Goal: Task Accomplishment & Management: Use online tool/utility

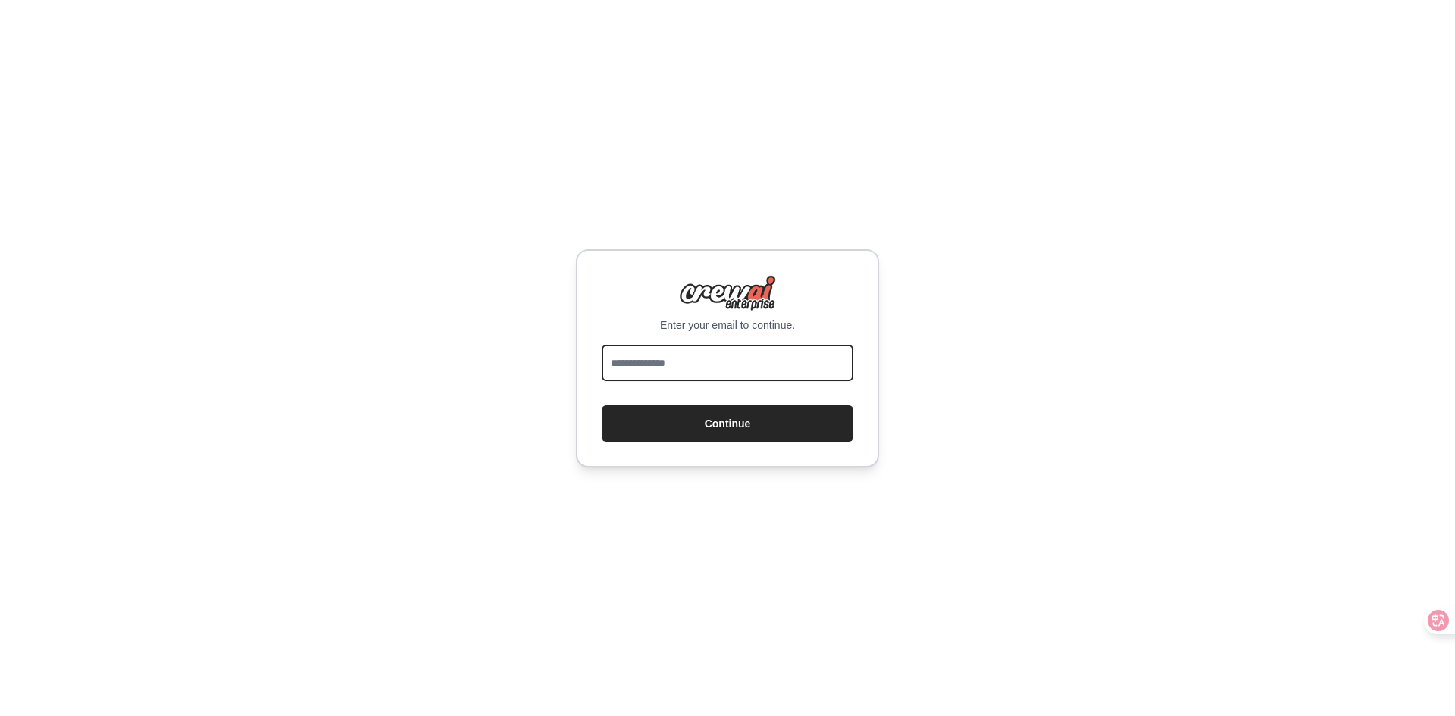
drag, startPoint x: 0, startPoint y: 0, endPoint x: 796, endPoint y: 352, distance: 870.3
click at [796, 352] on input "email" at bounding box center [728, 363] width 252 height 36
type input "**********"
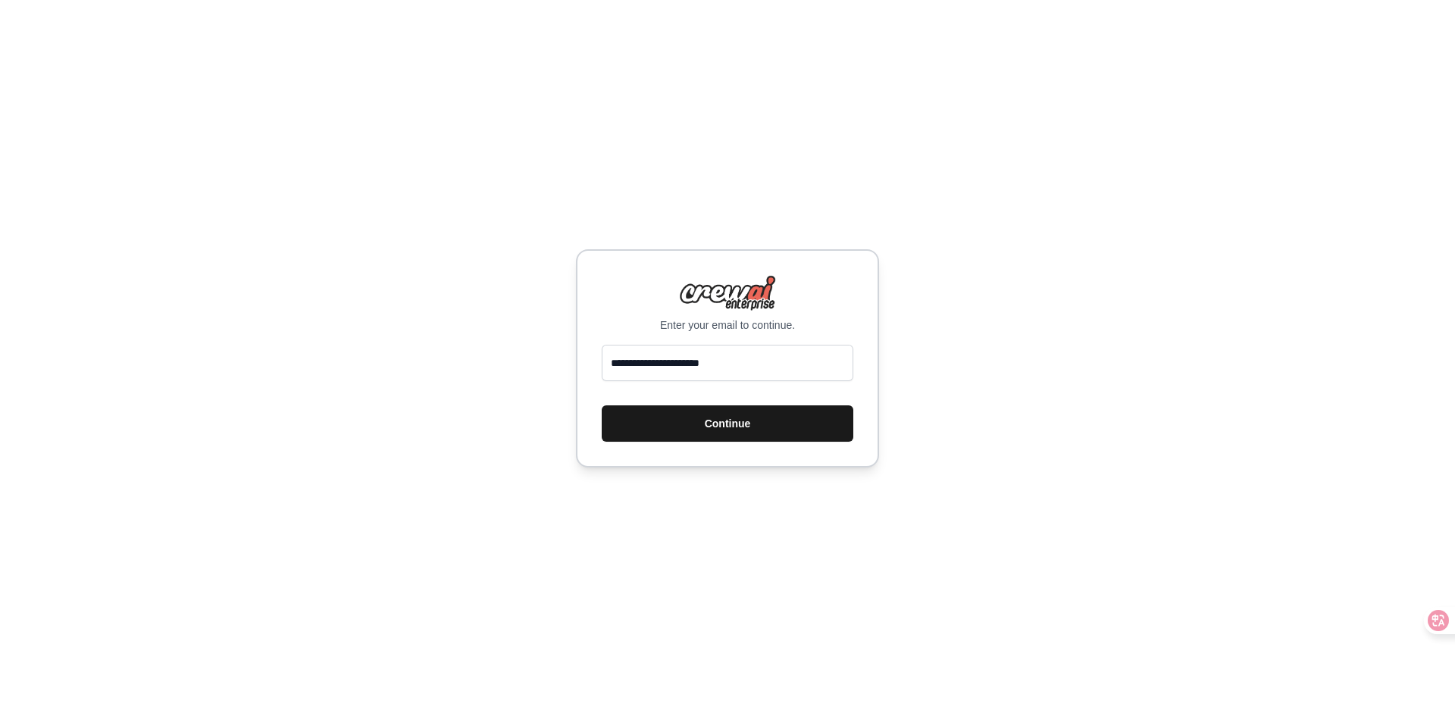
click at [776, 434] on button "Continue" at bounding box center [728, 423] width 252 height 36
click at [692, 434] on button "Continue" at bounding box center [728, 423] width 252 height 36
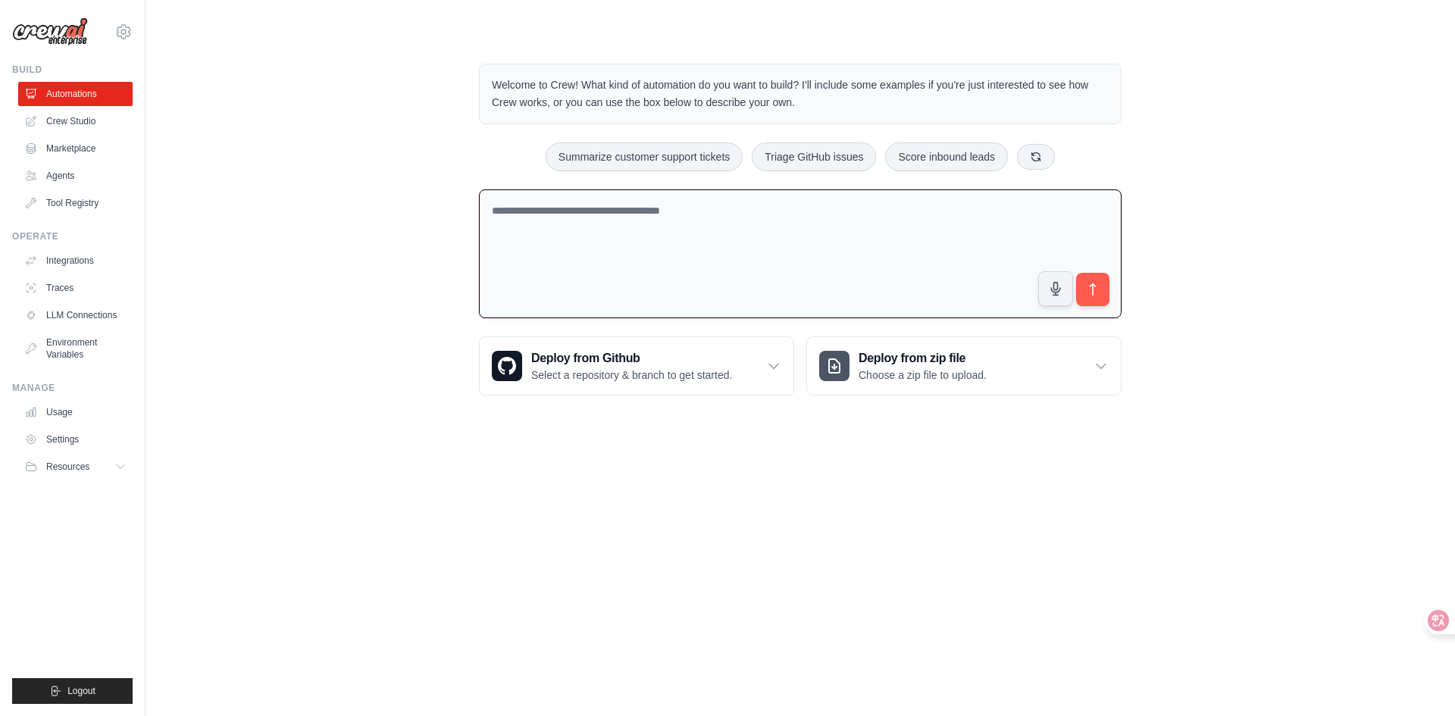
click at [577, 301] on textarea at bounding box center [800, 254] width 643 height 130
paste textarea "**********"
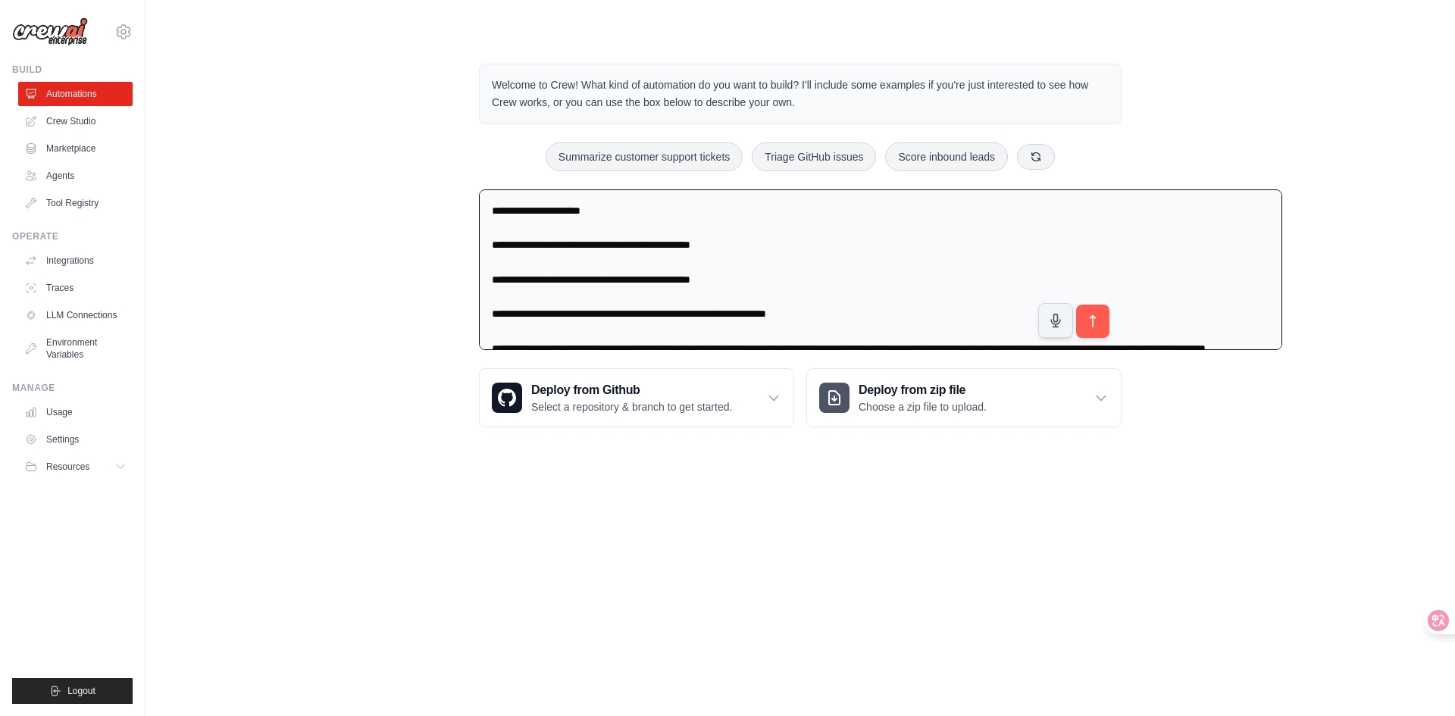
drag, startPoint x: 579, startPoint y: 258, endPoint x: 234, endPoint y: 219, distance: 347.0
click at [234, 219] on div "Welcome to Crew! What kind of automation do you want to build? I'll include som…" at bounding box center [800, 245] width 1261 height 412
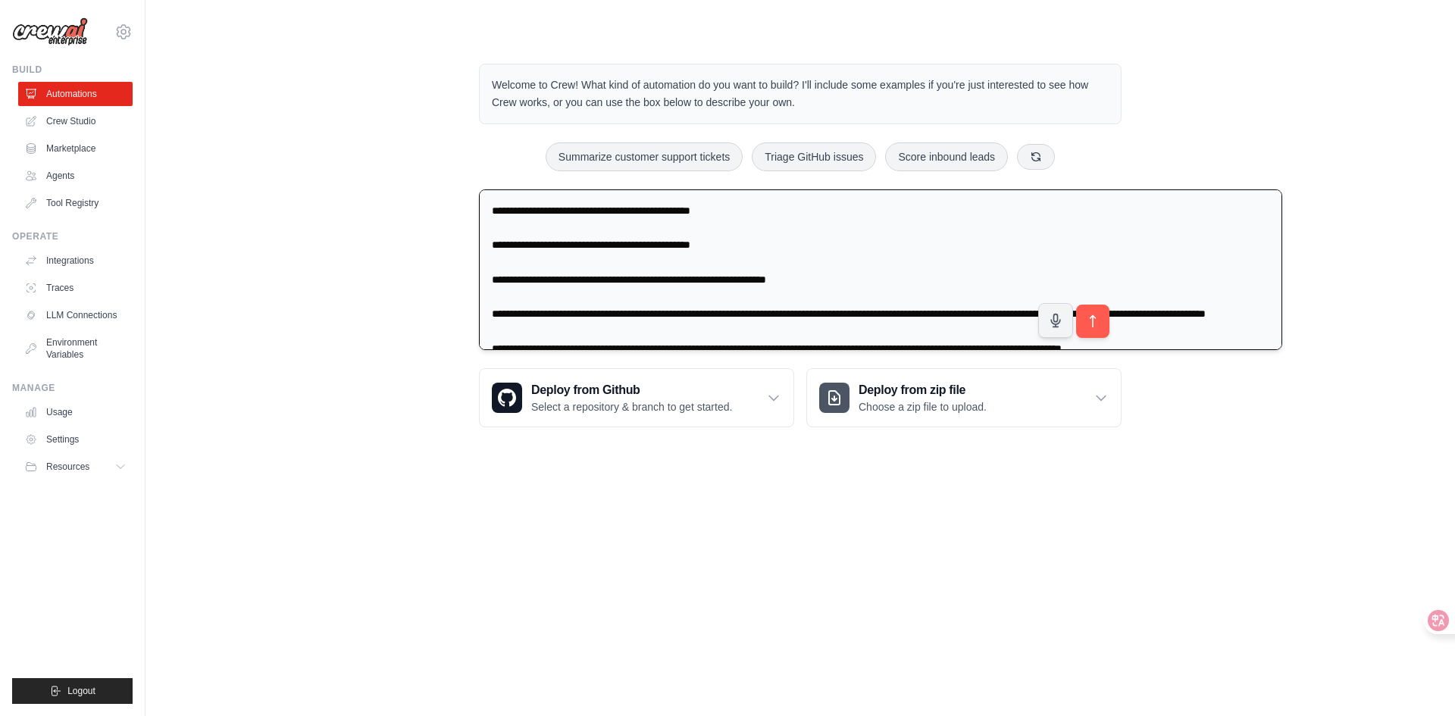
click at [857, 348] on textarea at bounding box center [880, 269] width 803 height 161
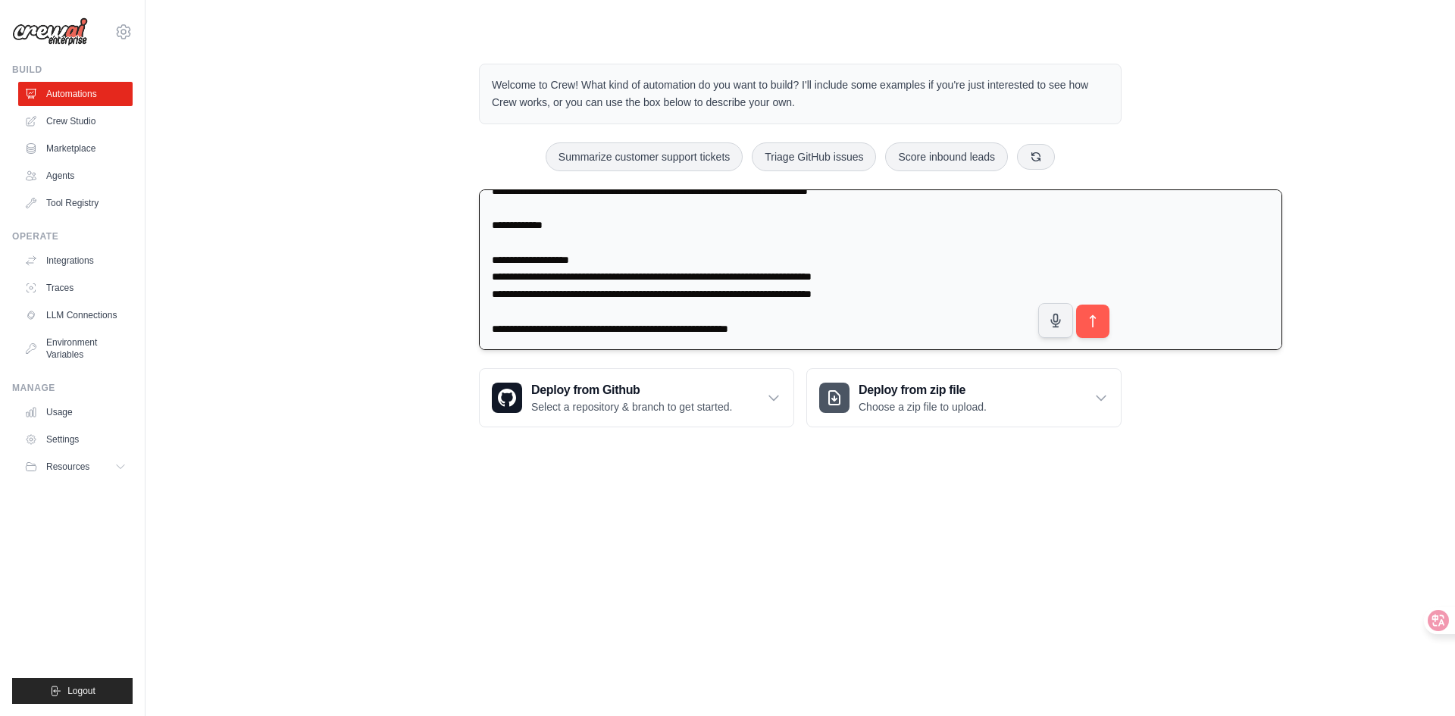
scroll to position [301, 0]
click at [871, 308] on textarea at bounding box center [880, 269] width 803 height 161
drag, startPoint x: 871, startPoint y: 308, endPoint x: 782, endPoint y: 302, distance: 88.9
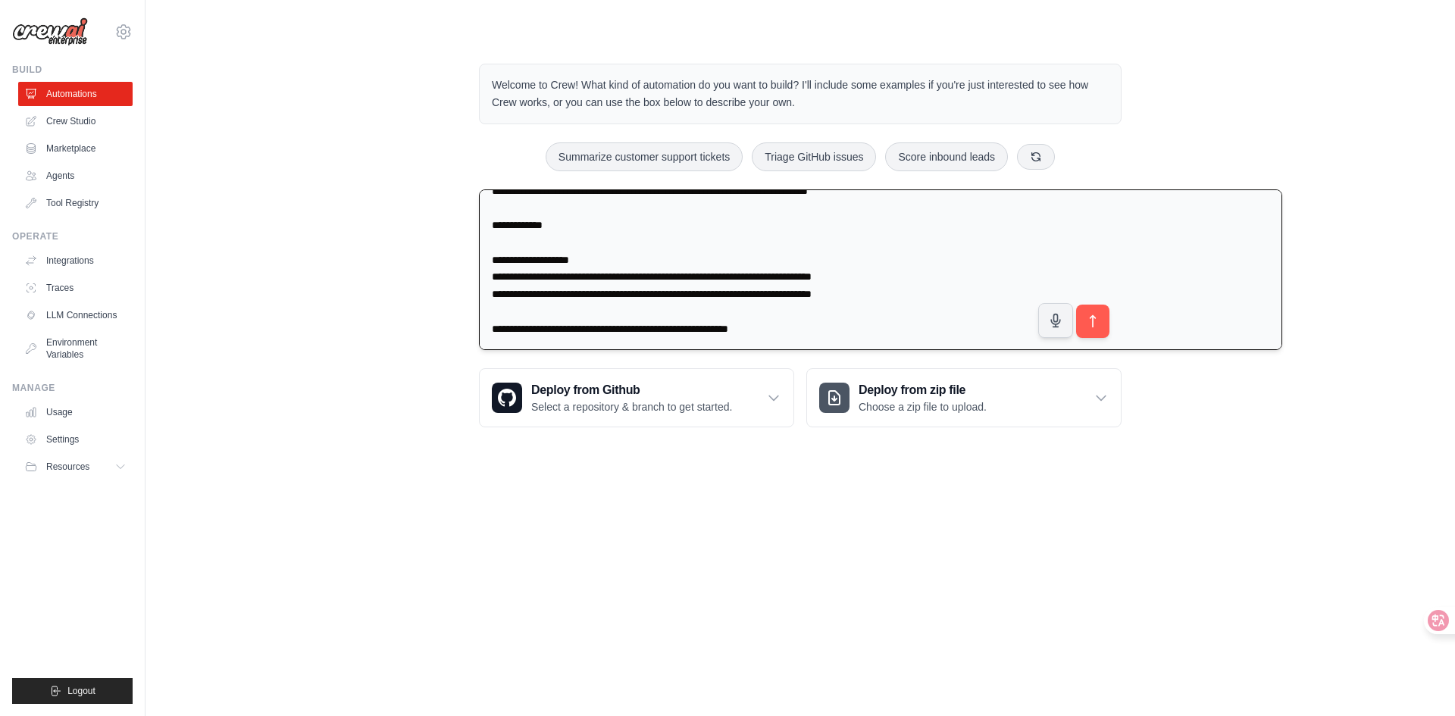
click at [782, 302] on textarea at bounding box center [880, 269] width 803 height 161
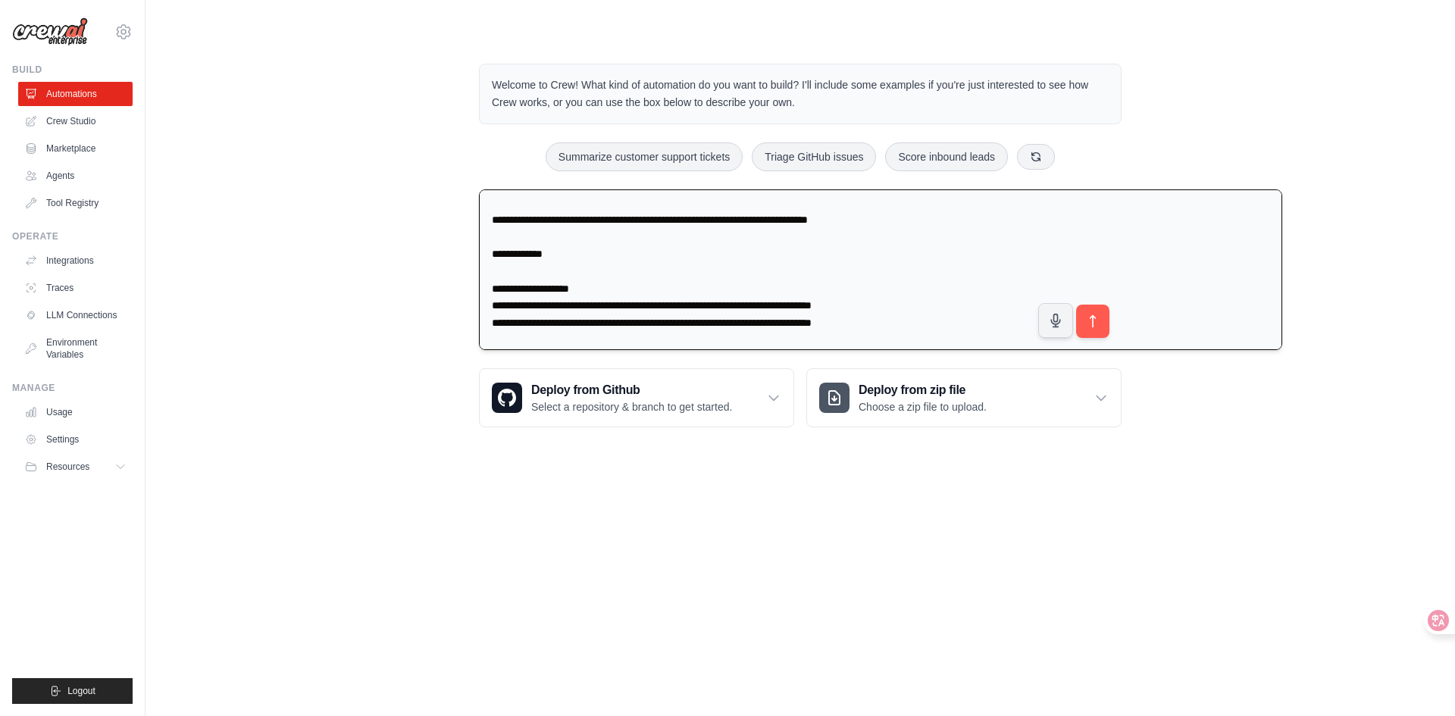
scroll to position [268, 0]
click at [828, 299] on textarea at bounding box center [880, 269] width 803 height 161
paste textarea "**********"
click at [485, 295] on textarea at bounding box center [880, 269] width 803 height 161
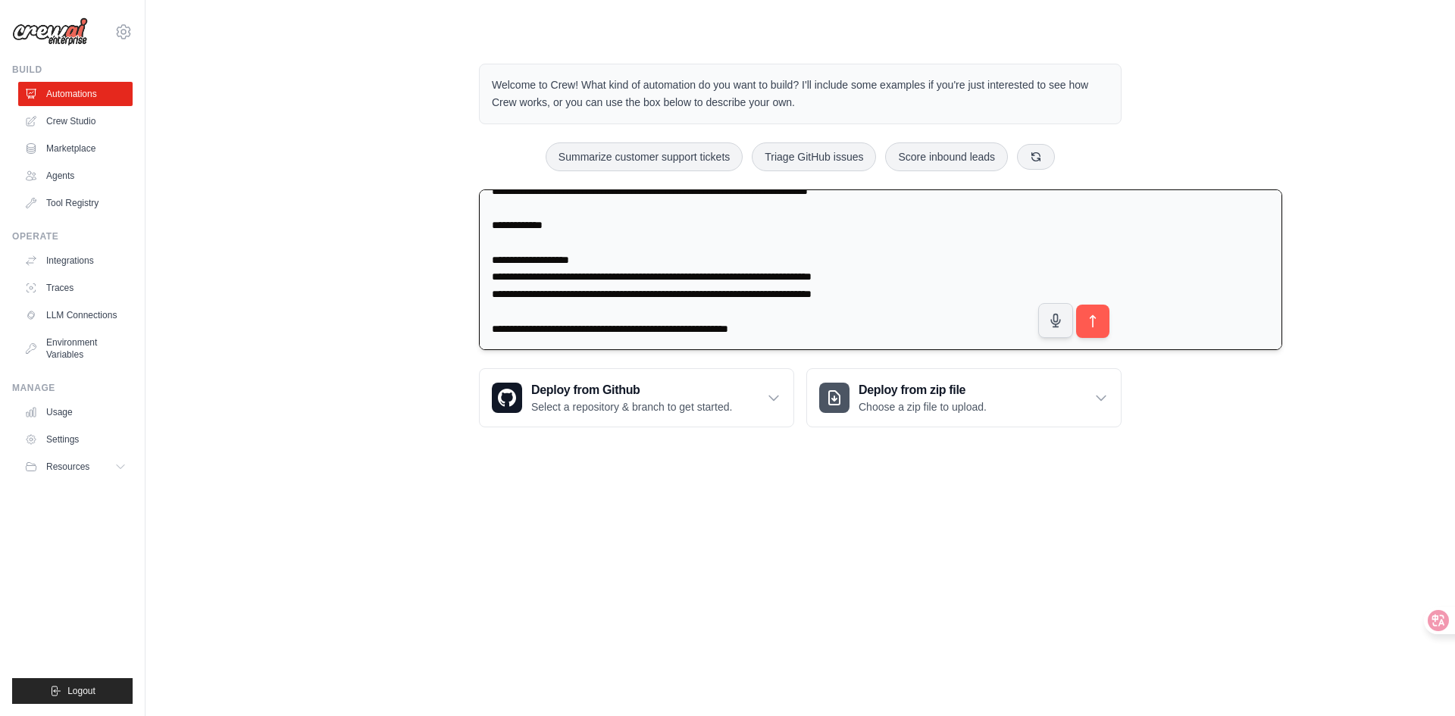
scroll to position [375, 0]
click at [540, 280] on textarea at bounding box center [880, 269] width 803 height 161
click at [607, 278] on textarea at bounding box center [880, 269] width 803 height 161
drag, startPoint x: 538, startPoint y: 273, endPoint x: 415, endPoint y: 268, distance: 123.6
click at [461, 268] on div "Welcome to Crew! What kind of automation do you want to build? I'll include som…" at bounding box center [800, 245] width 679 height 412
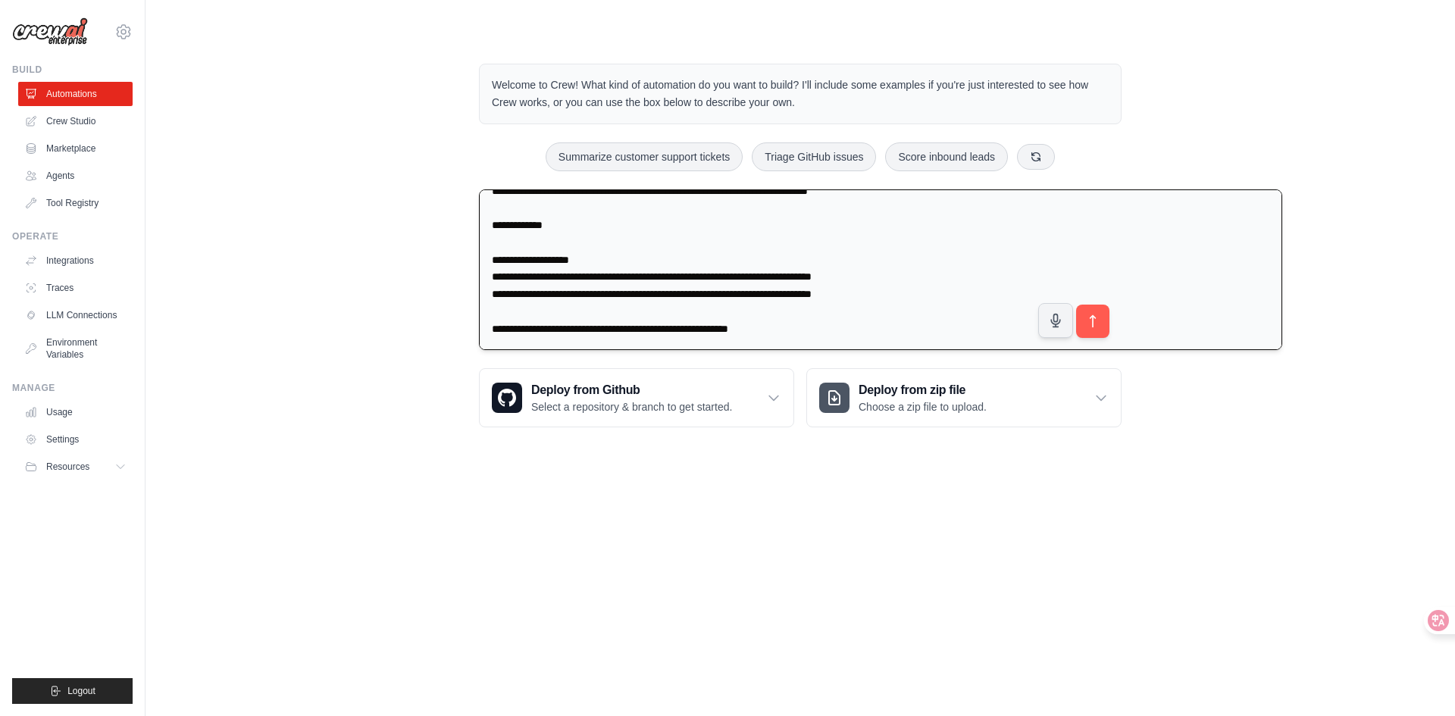
click at [606, 277] on textarea at bounding box center [880, 269] width 803 height 161
type textarea "**********"
click at [1110, 339] on button "submit" at bounding box center [1092, 321] width 35 height 35
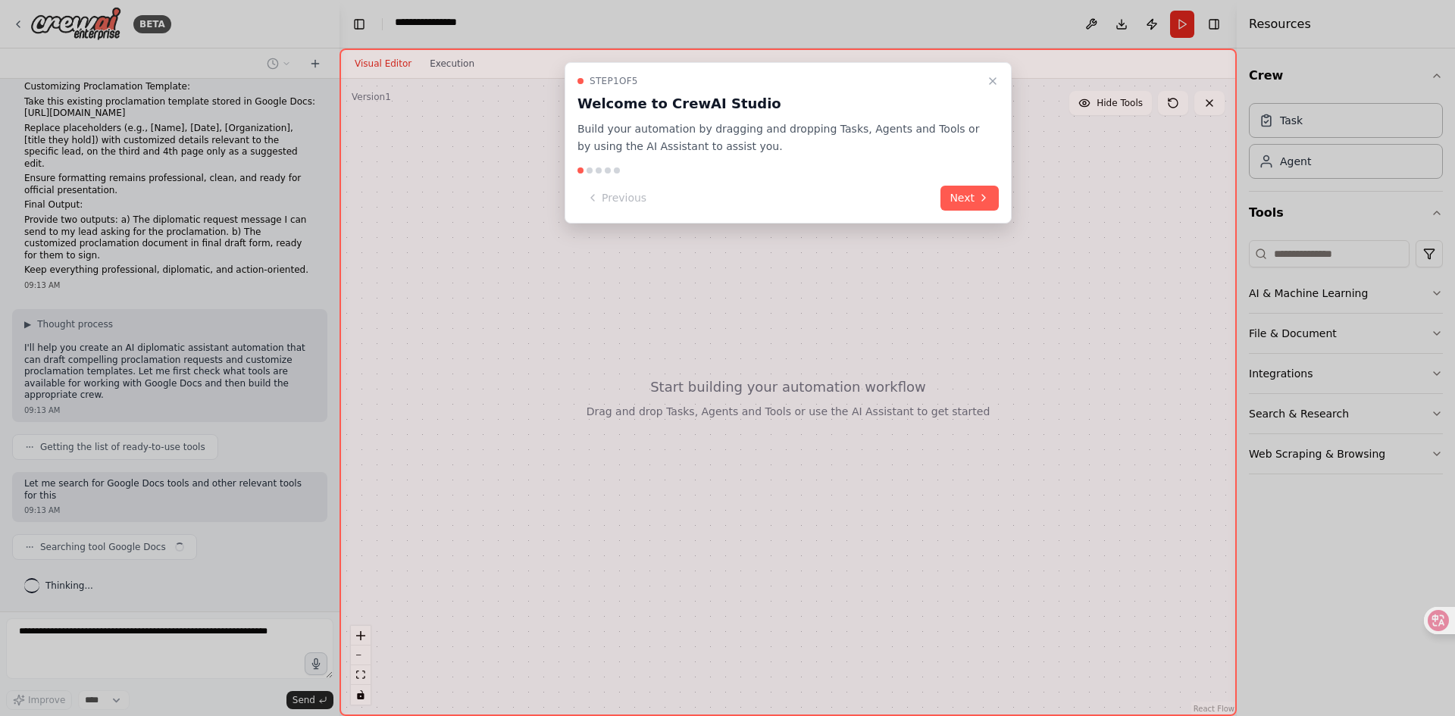
scroll to position [296, 0]
click at [978, 204] on icon at bounding box center [984, 198] width 12 height 12
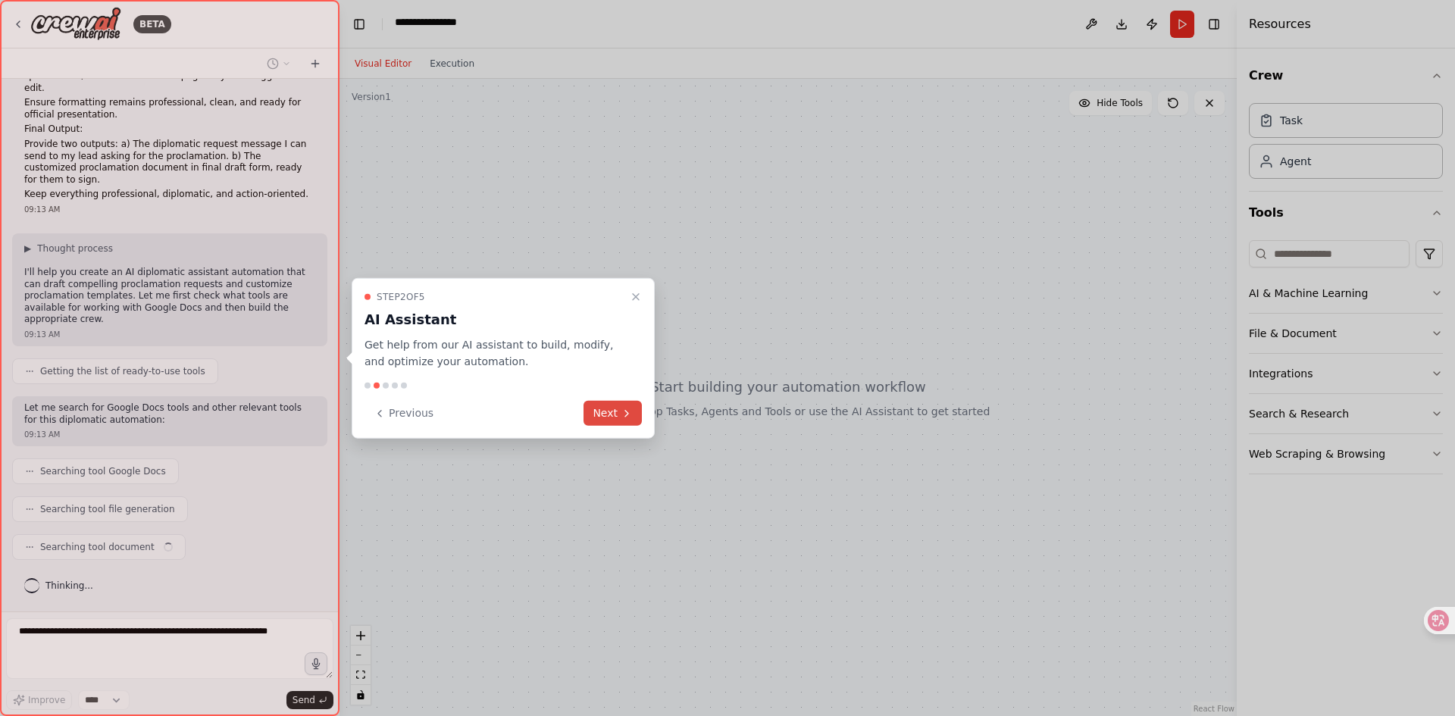
scroll to position [390, 0]
click at [621, 419] on icon at bounding box center [627, 413] width 12 height 12
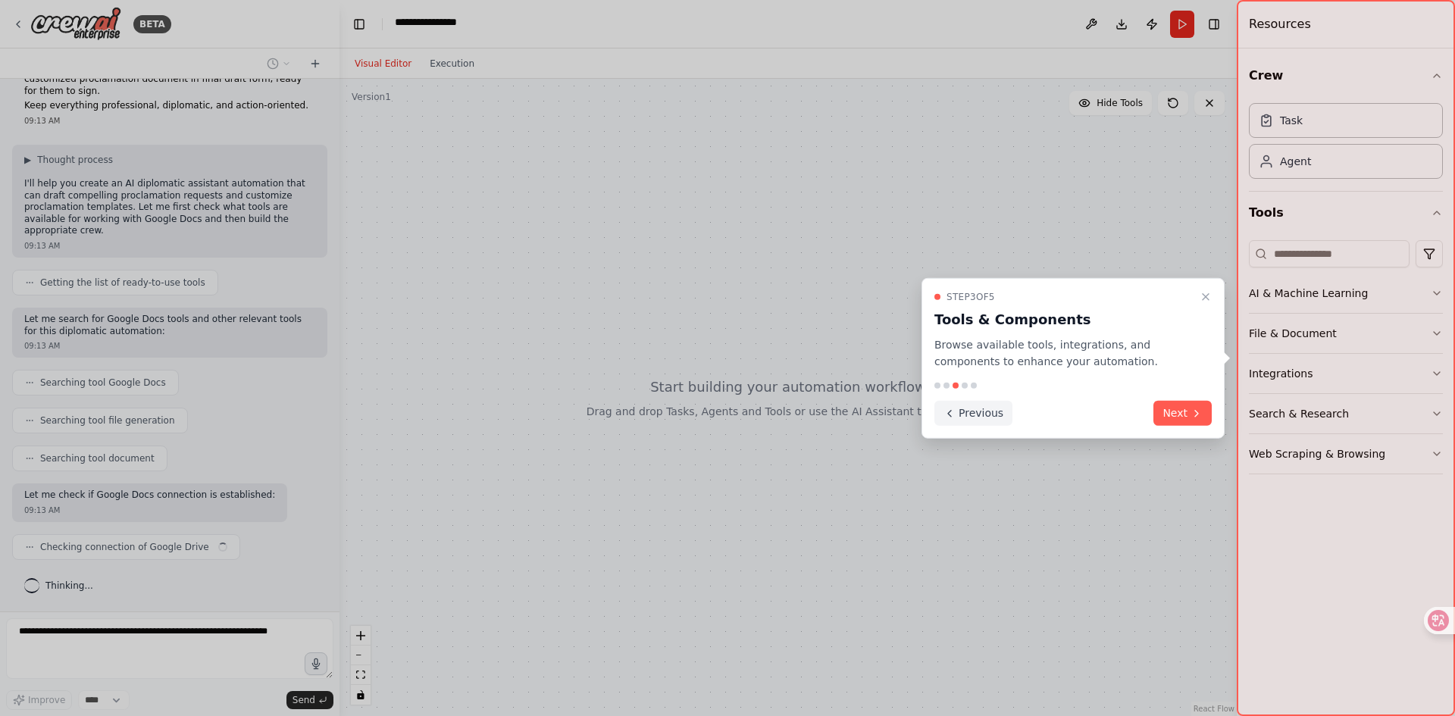
scroll to position [512, 0]
click at [1179, 426] on button "Next" at bounding box center [1183, 413] width 58 height 25
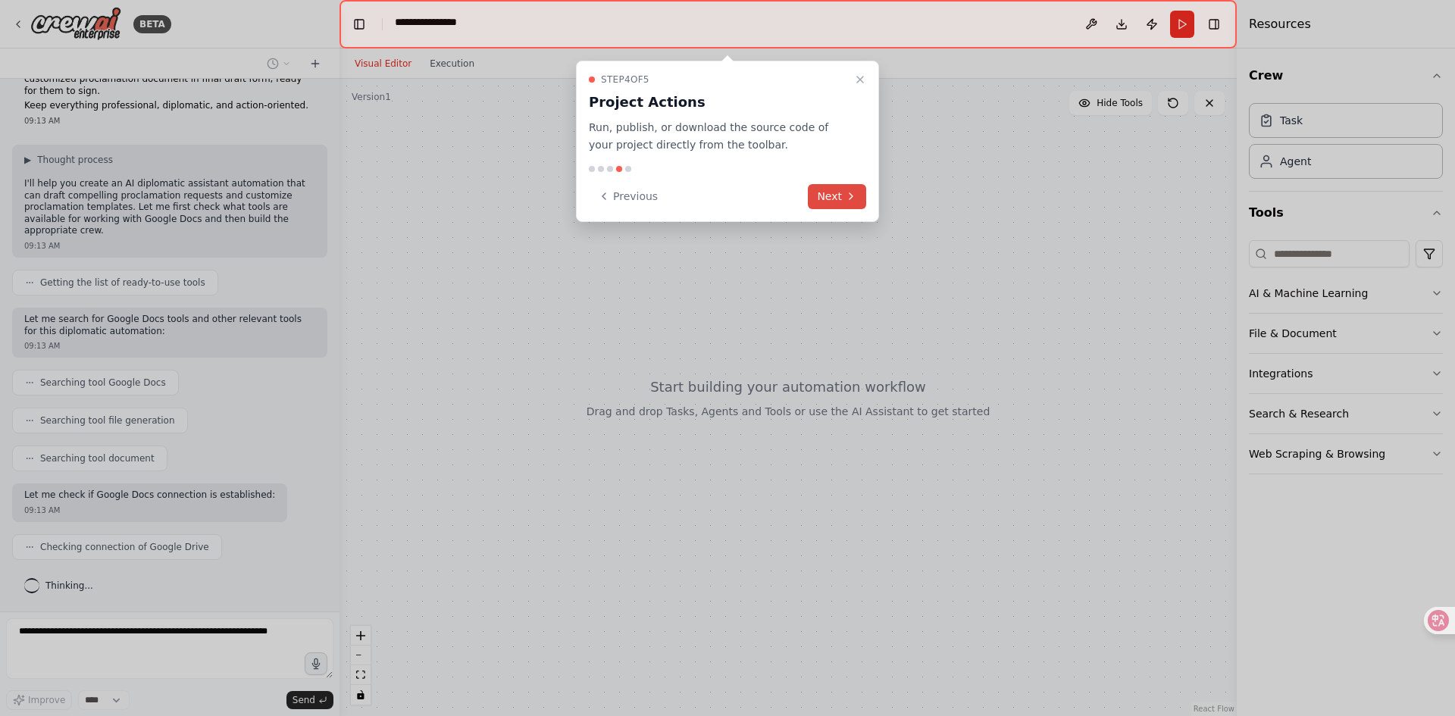
click at [850, 199] on icon at bounding box center [851, 196] width 3 height 6
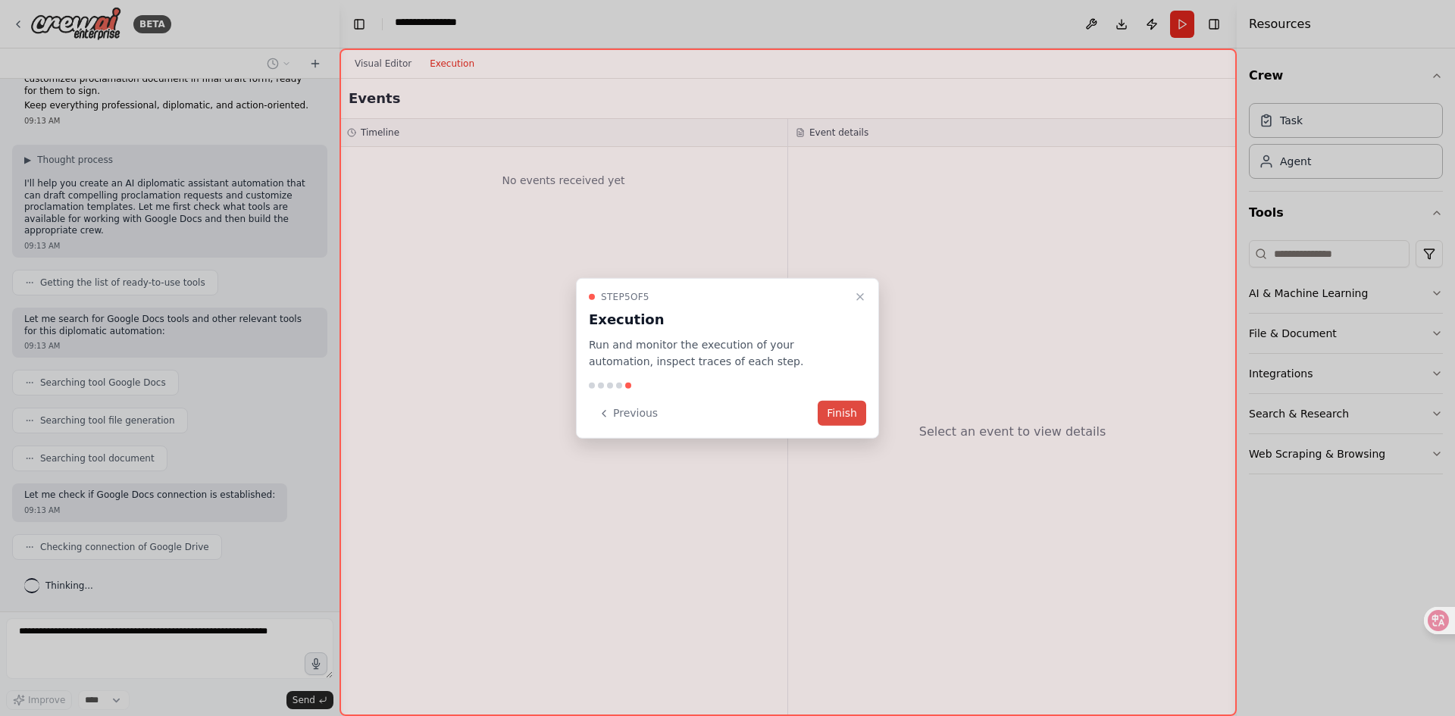
click at [846, 421] on button "Finish" at bounding box center [842, 413] width 49 height 25
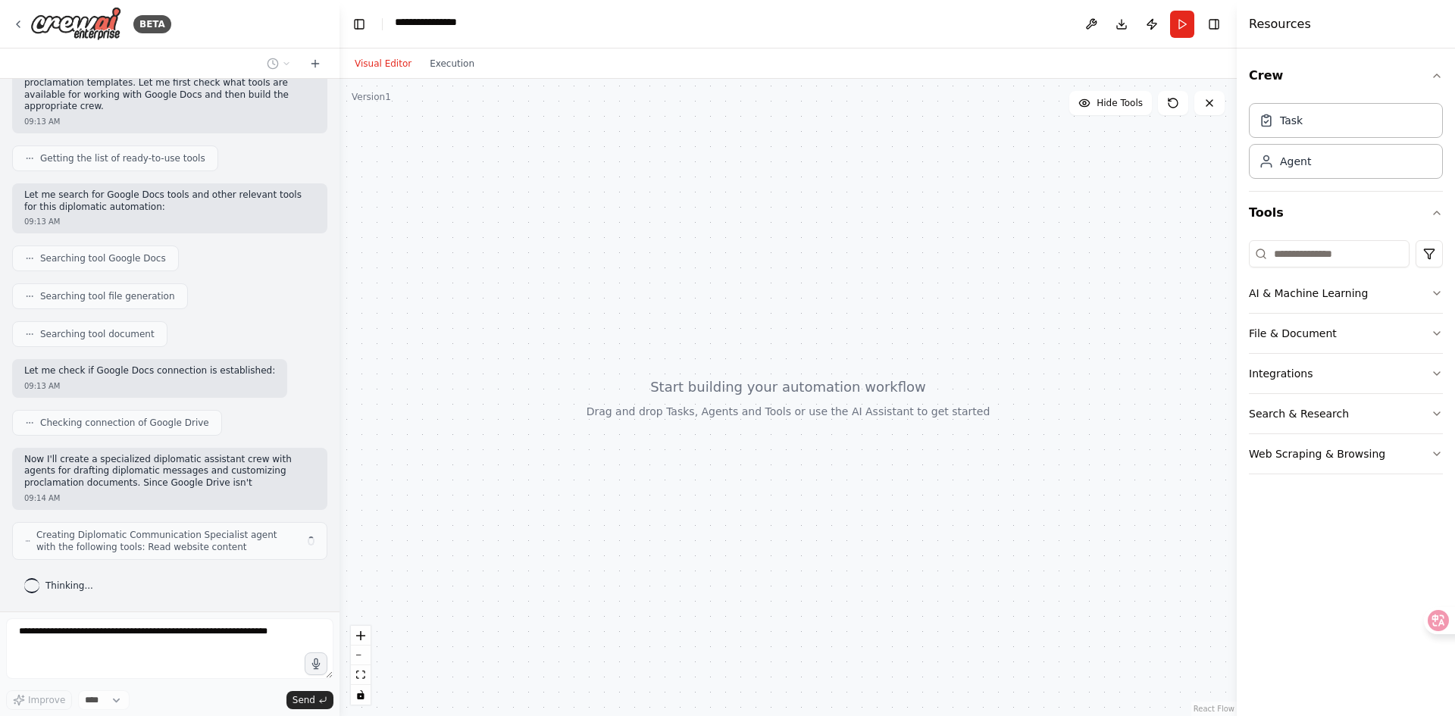
scroll to position [708, 0]
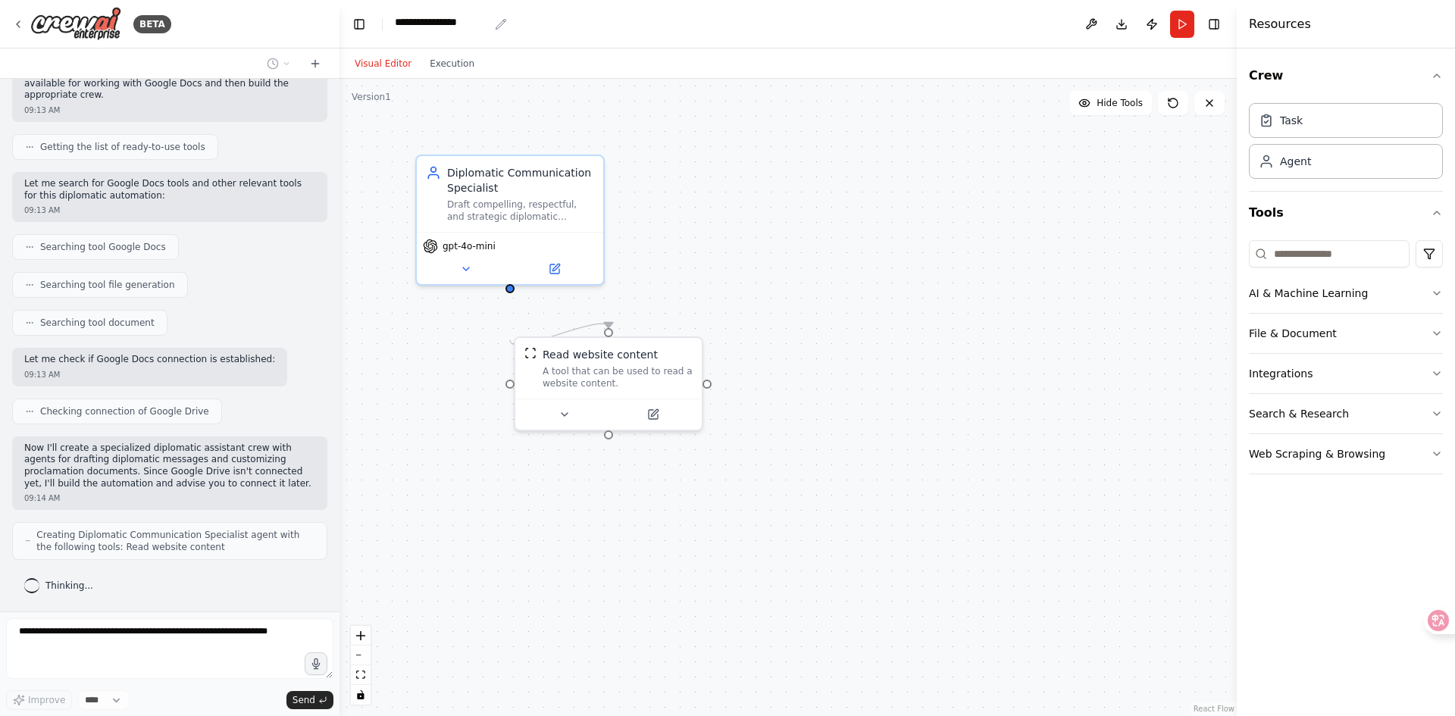
click at [507, 30] on icon "breadcrumb" at bounding box center [501, 24] width 12 height 12
click at [462, 30] on div "**********" at bounding box center [442, 23] width 94 height 19
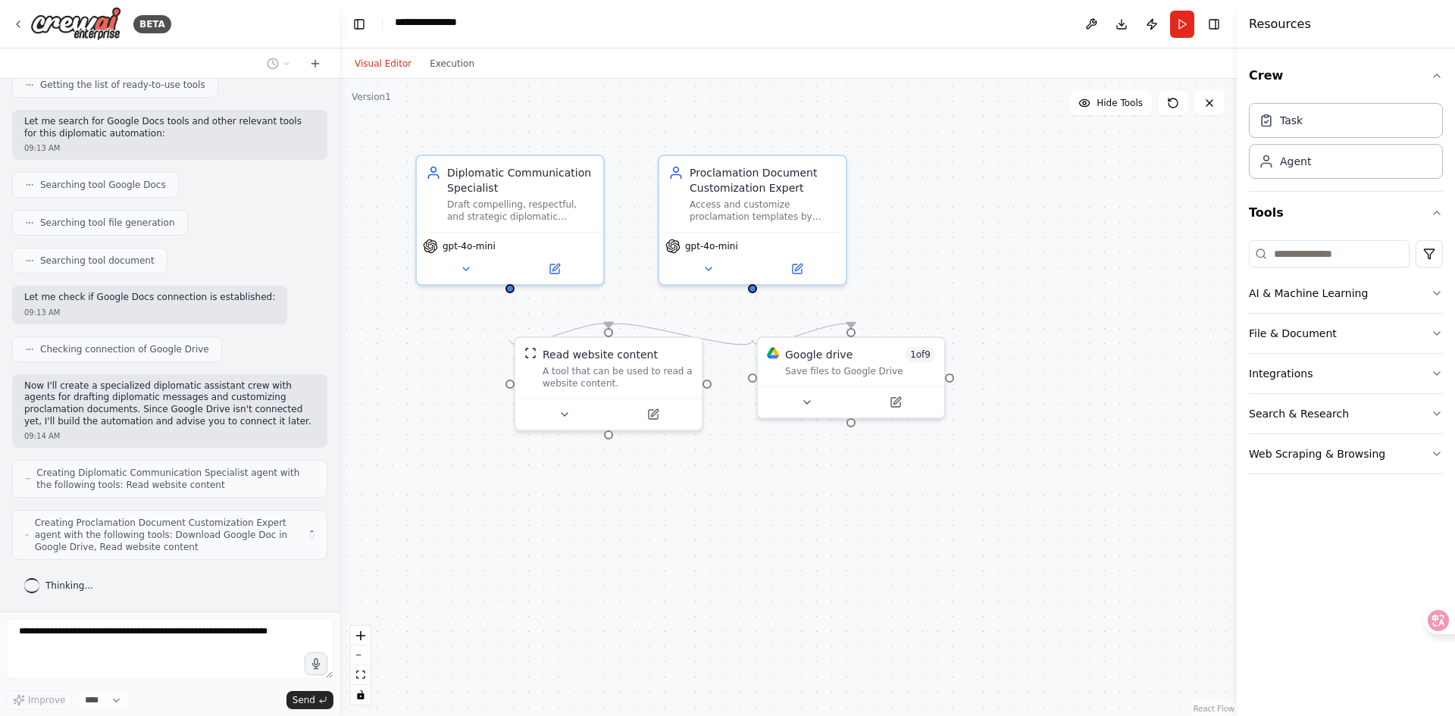
click at [468, 30] on div "**********" at bounding box center [452, 23] width 114 height 19
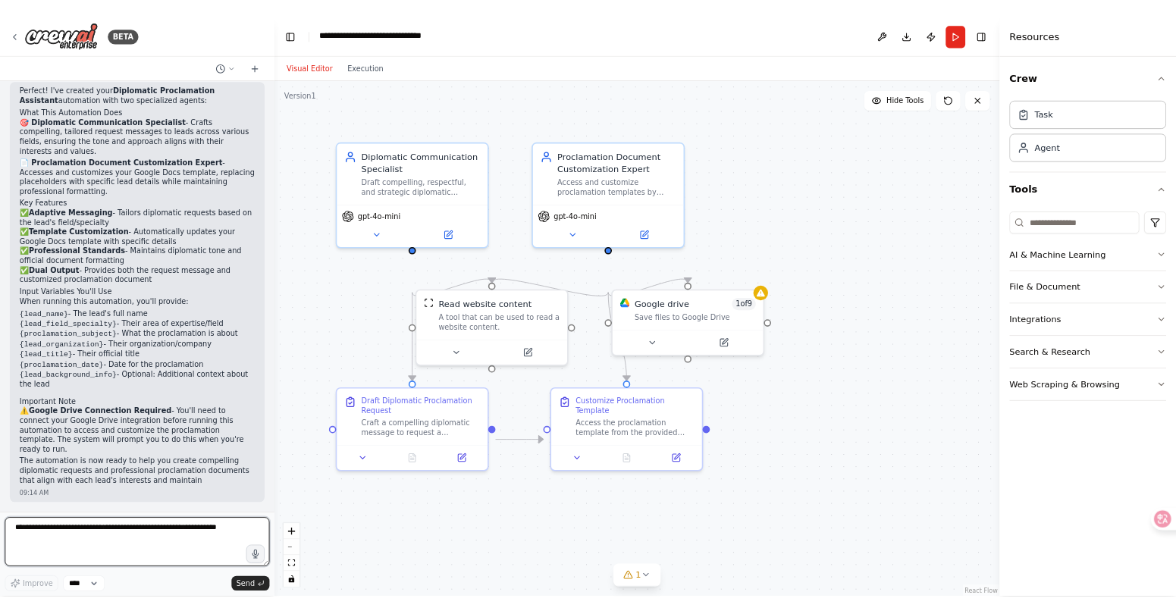
scroll to position [1855, 0]
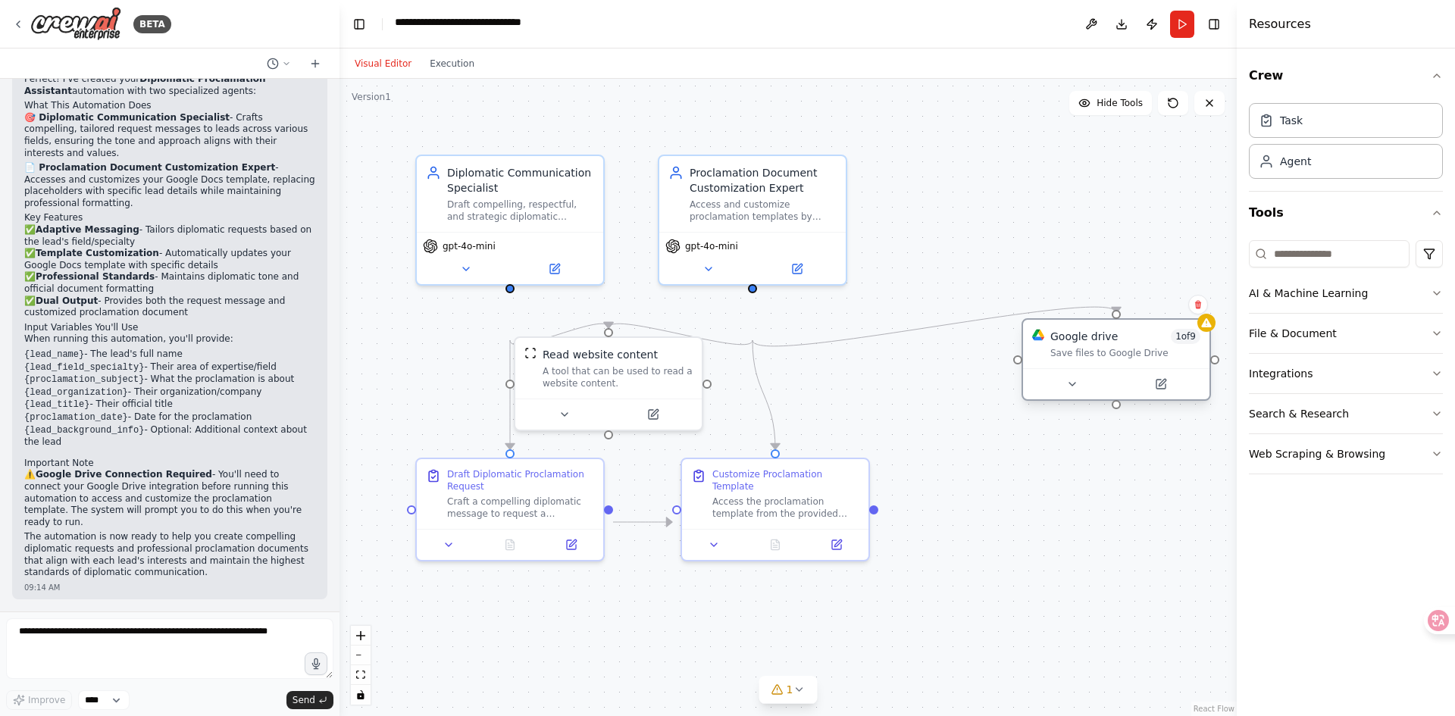
drag, startPoint x: 849, startPoint y: 409, endPoint x: 1113, endPoint y: 396, distance: 264.1
click at [1113, 368] on div "Google drive 1 of 9 Save files to Google Drive" at bounding box center [1116, 344] width 186 height 49
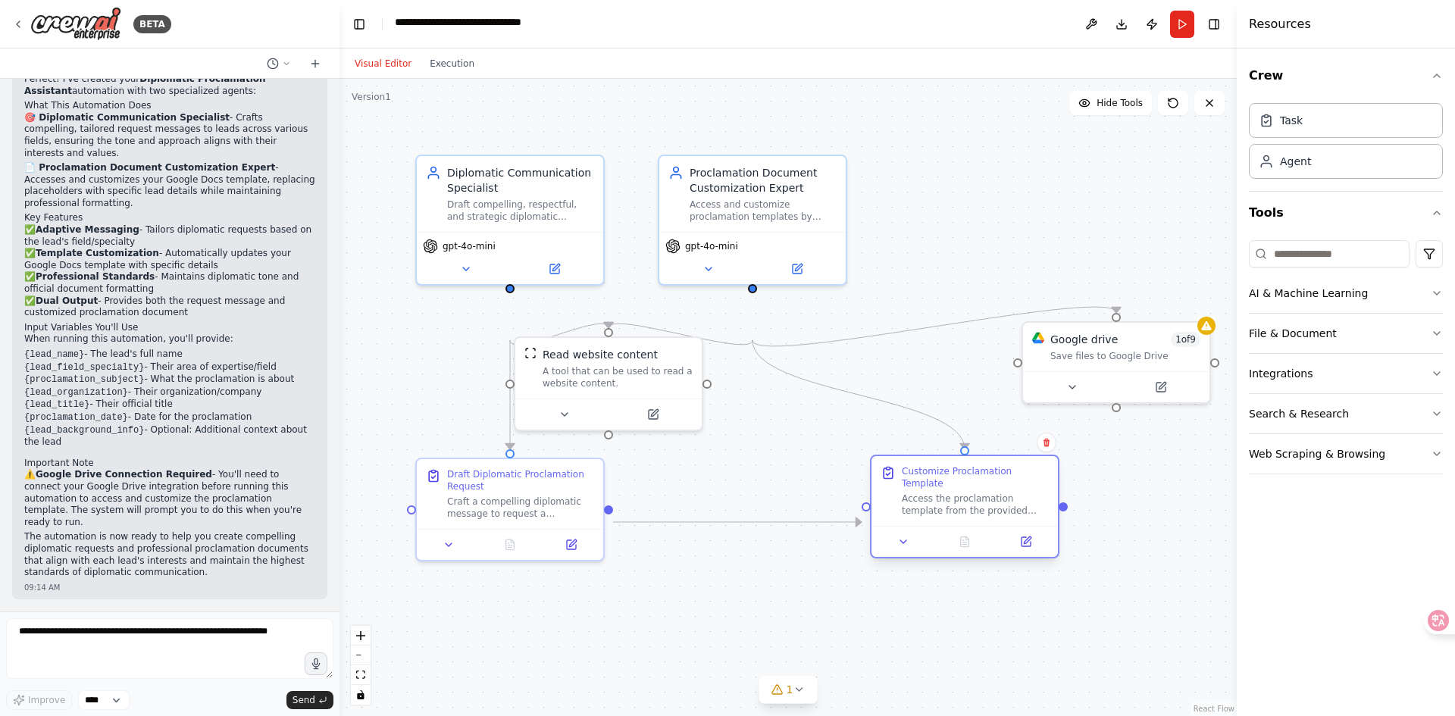
drag, startPoint x: 784, startPoint y: 527, endPoint x: 980, endPoint y: 534, distance: 196.4
click at [980, 517] on div "Access the proclamation template from the provided Google Docs link and customi…" at bounding box center [975, 505] width 147 height 24
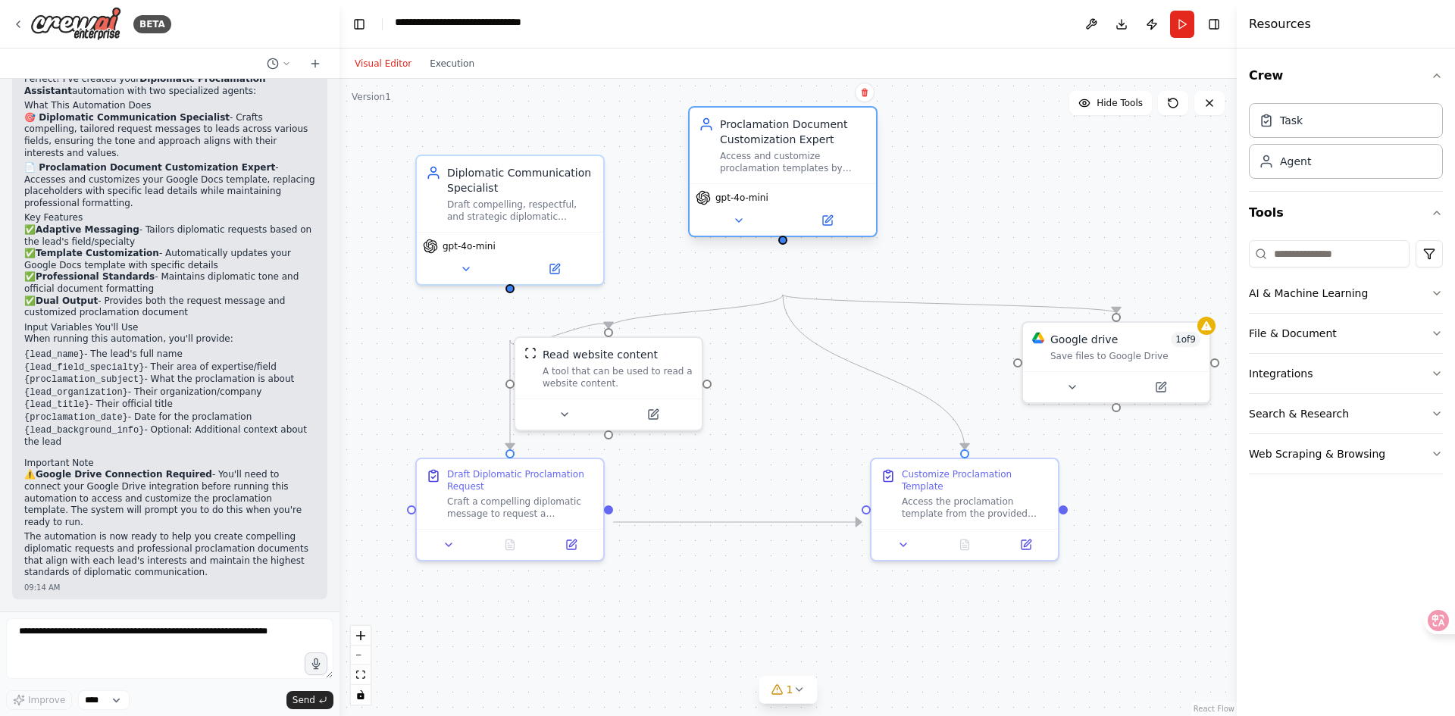
drag, startPoint x: 767, startPoint y: 264, endPoint x: 803, endPoint y: 212, distance: 62.6
click at [803, 174] on div "Access and customize proclamation templates by replacing placeholders with spec…" at bounding box center [793, 162] width 147 height 24
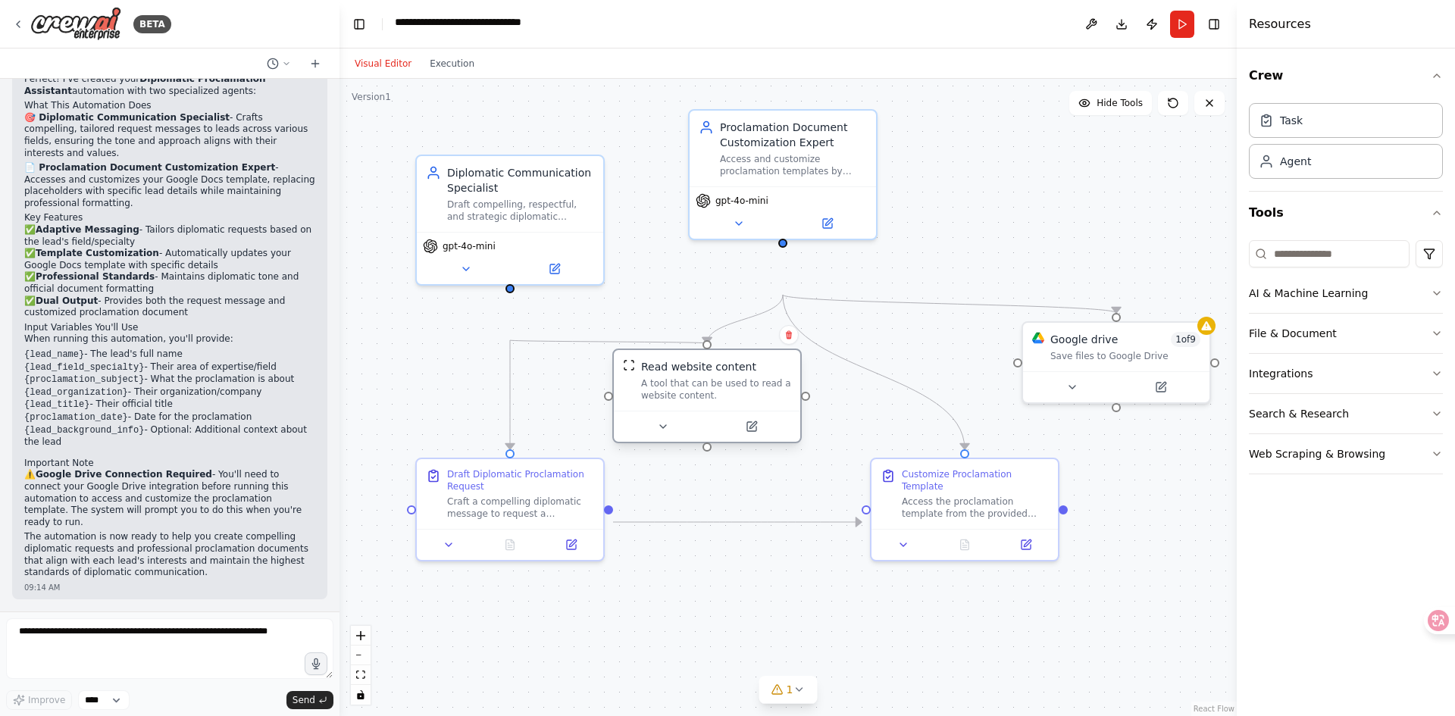
drag, startPoint x: 648, startPoint y: 400, endPoint x: 753, endPoint y: 414, distance: 105.5
click at [753, 402] on div "A tool that can be used to read a website content." at bounding box center [716, 389] width 150 height 24
click at [1175, 393] on button at bounding box center [1161, 384] width 86 height 18
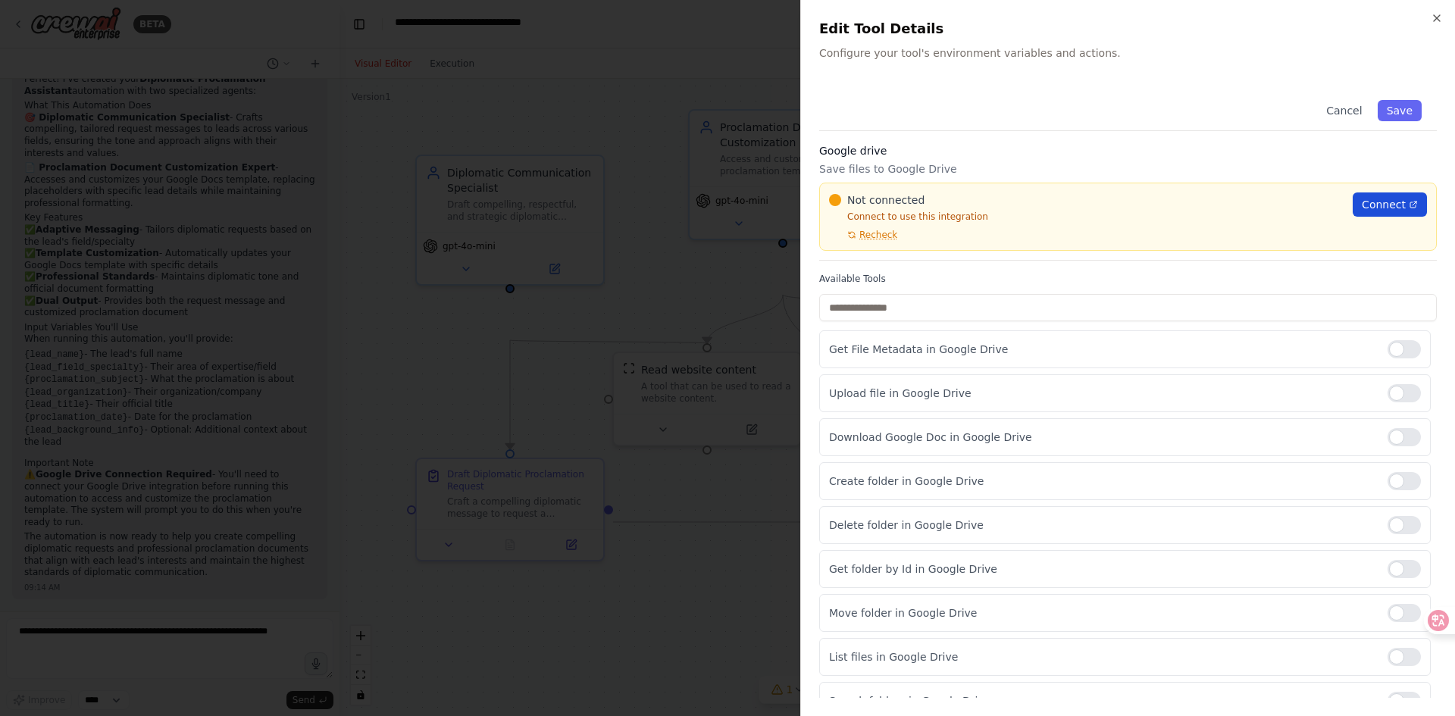
click at [1369, 212] on span "Connect" at bounding box center [1384, 204] width 44 height 15
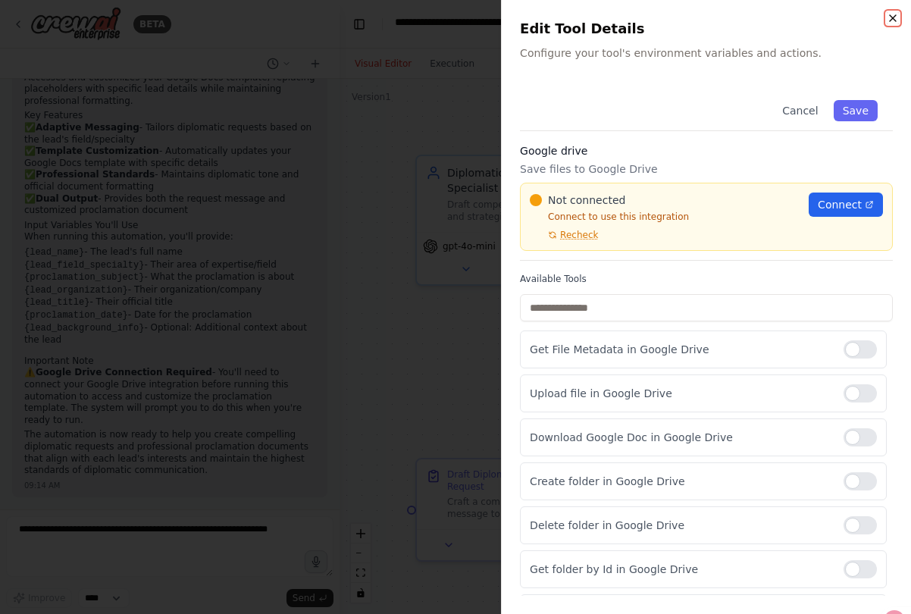
click at [890, 21] on icon "button" at bounding box center [893, 18] width 6 height 6
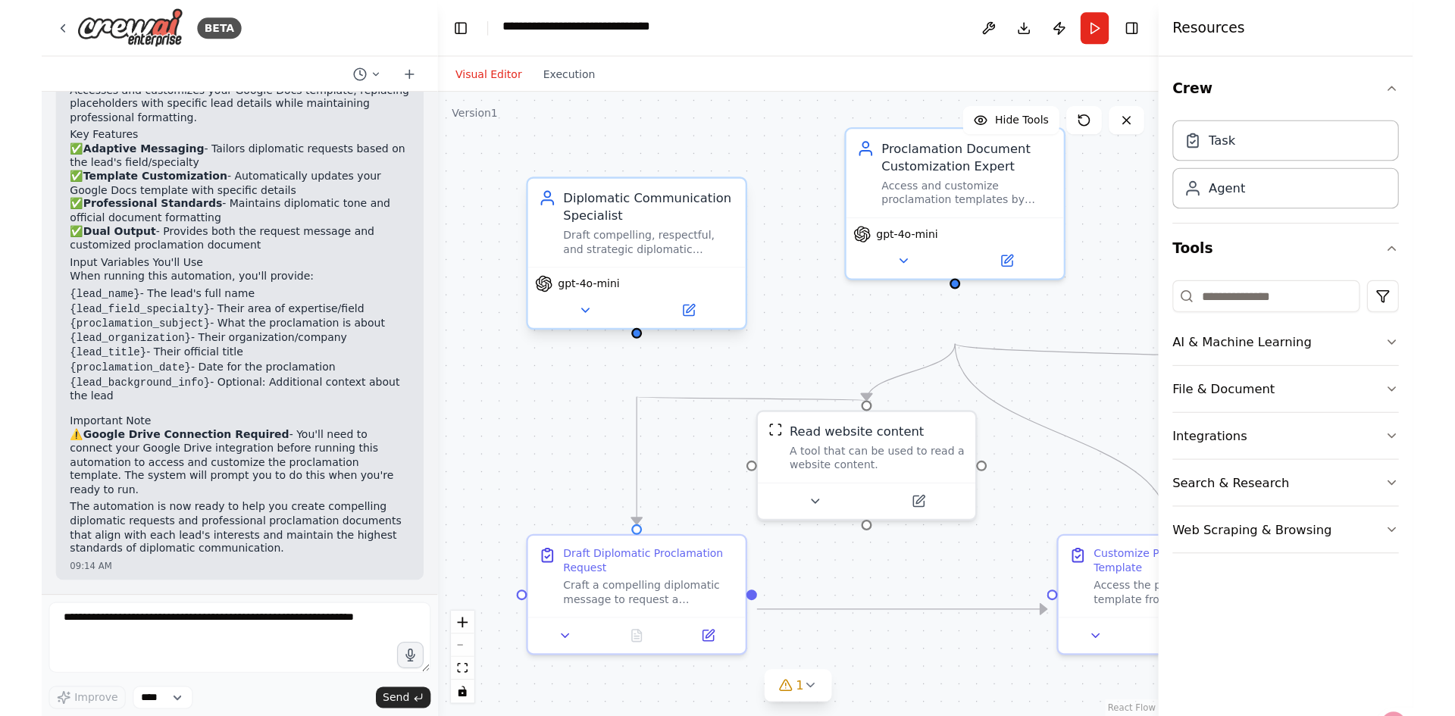
scroll to position [1466, 0]
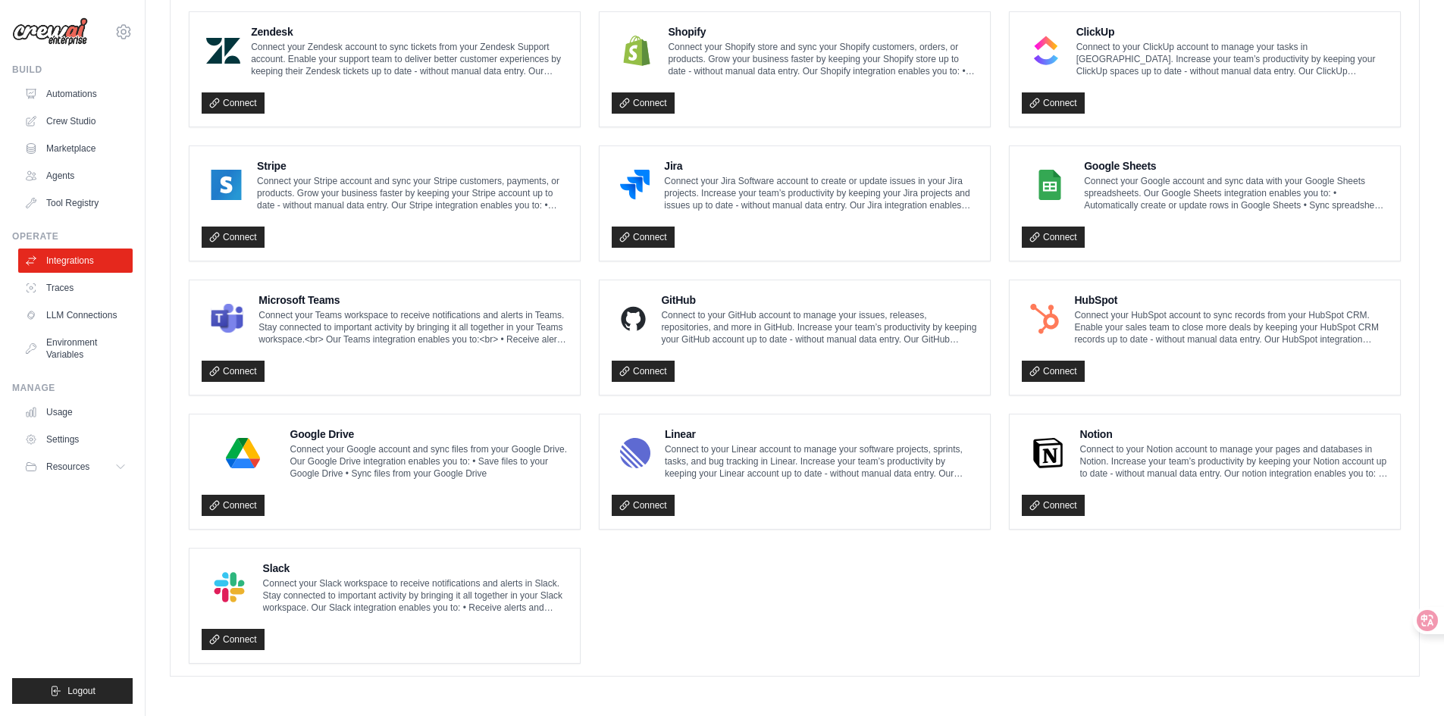
scroll to position [905, 0]
click at [265, 516] on link "Connect" at bounding box center [233, 505] width 63 height 21
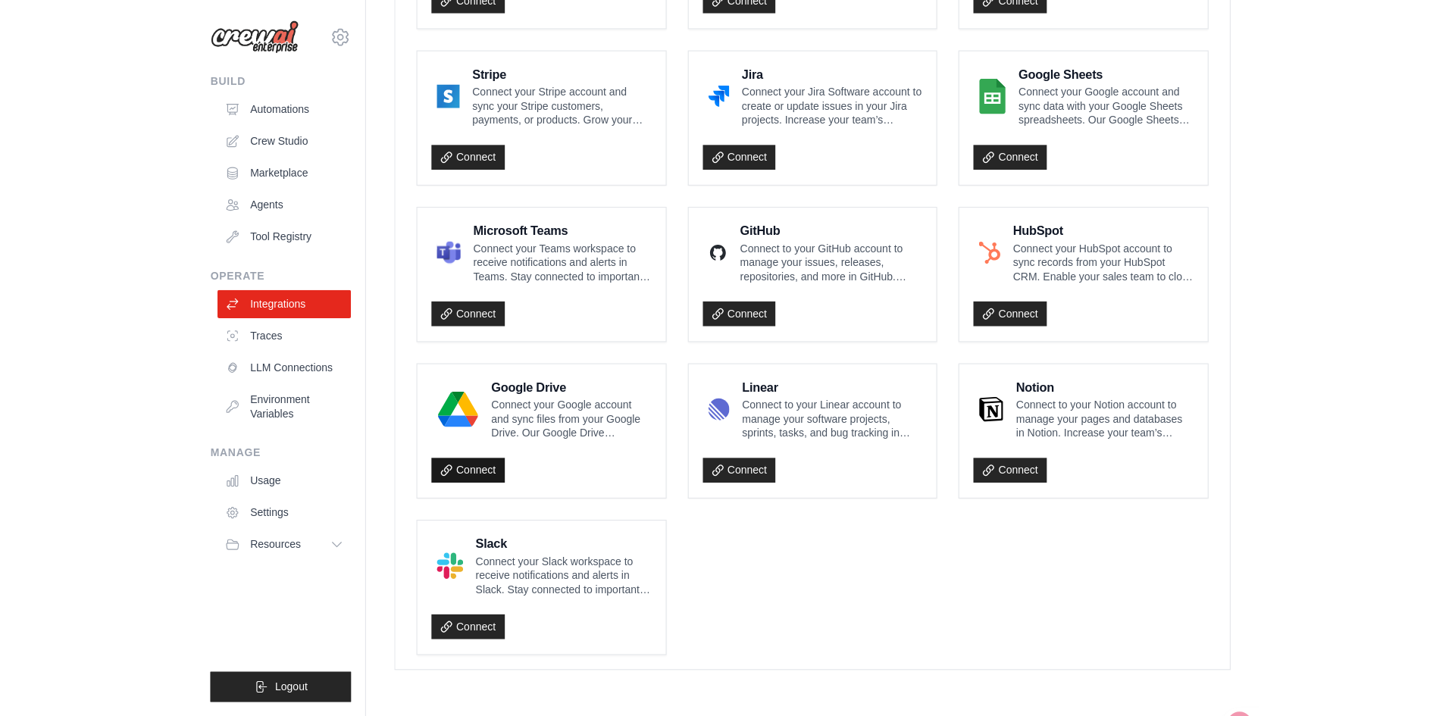
scroll to position [896, 0]
